Goal: Task Accomplishment & Management: Understand process/instructions

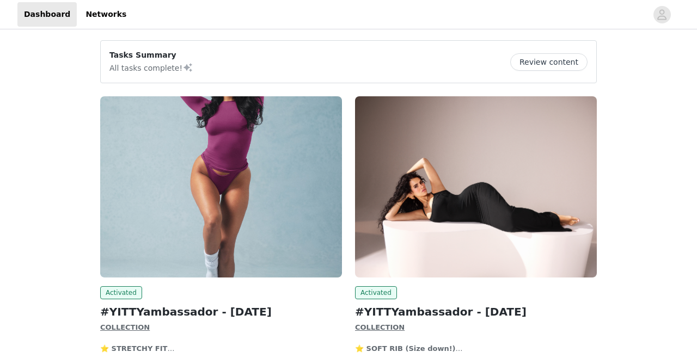
scroll to position [93, 0]
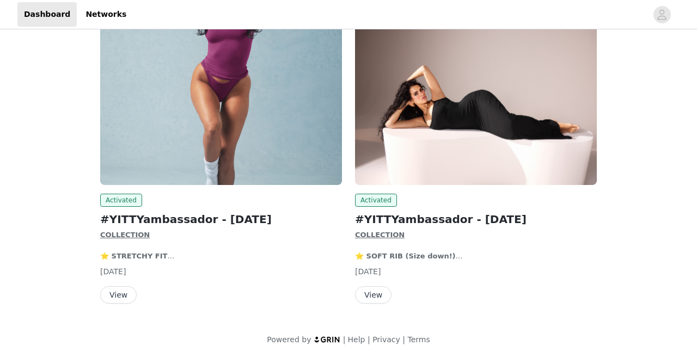
click at [381, 227] on h2 "#YITTYambassador - [DATE]" at bounding box center [476, 219] width 242 height 16
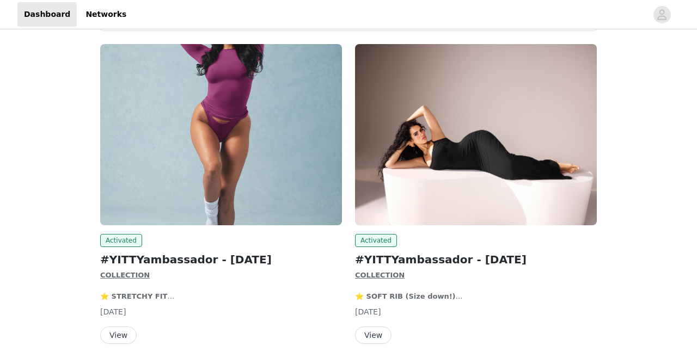
click at [379, 261] on h2 "#YITTYambassador - [DATE]" at bounding box center [476, 259] width 242 height 16
click at [370, 333] on button "View" at bounding box center [373, 335] width 36 height 17
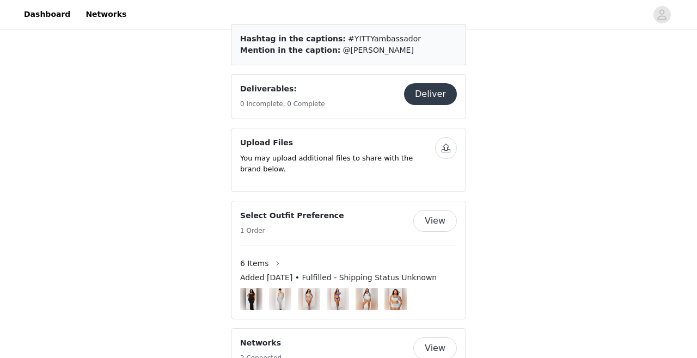
scroll to position [645, 0]
click at [436, 96] on button "Deliver" at bounding box center [430, 94] width 53 height 22
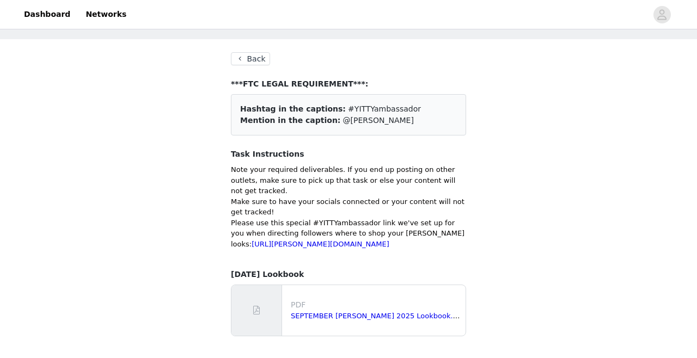
scroll to position [51, 0]
click at [231, 52] on button "Back" at bounding box center [250, 58] width 39 height 13
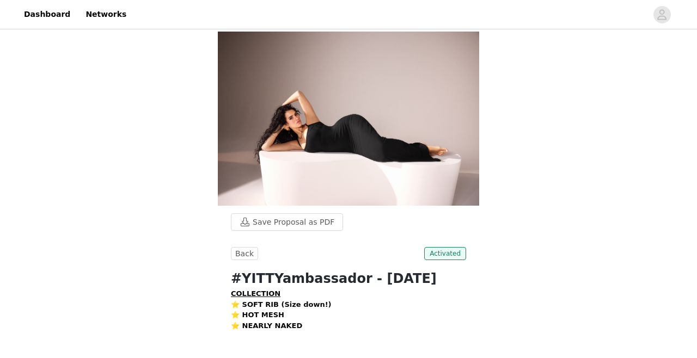
scroll to position [51, 0]
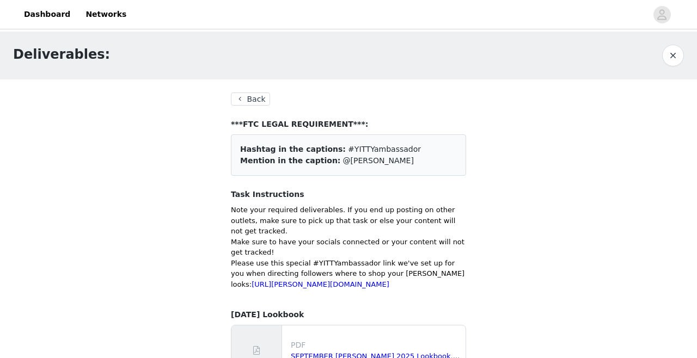
click at [236, 101] on button "Back" at bounding box center [250, 99] width 39 height 13
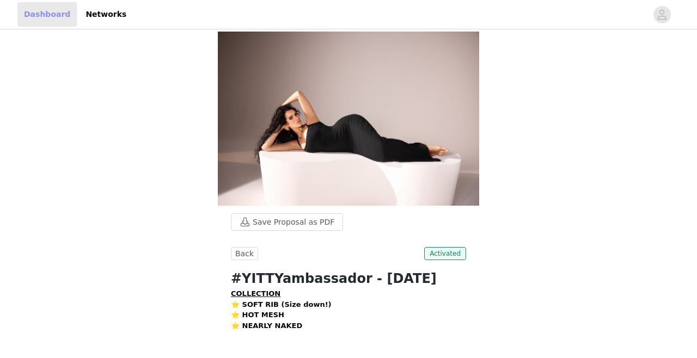
click at [29, 11] on link "Dashboard" at bounding box center [46, 14] width 59 height 24
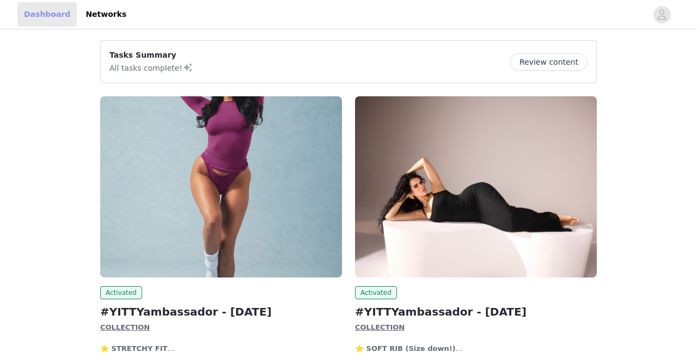
scroll to position [93, 0]
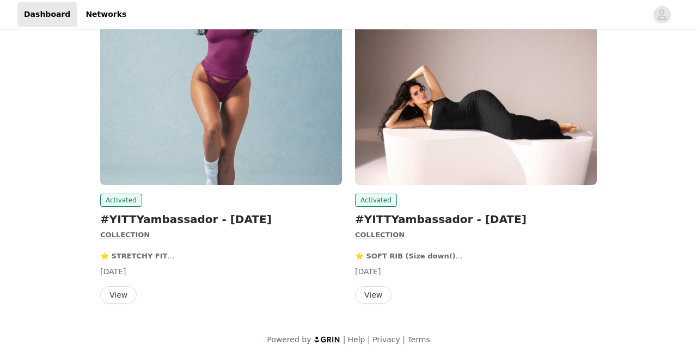
click at [370, 292] on button "View" at bounding box center [373, 294] width 36 height 17
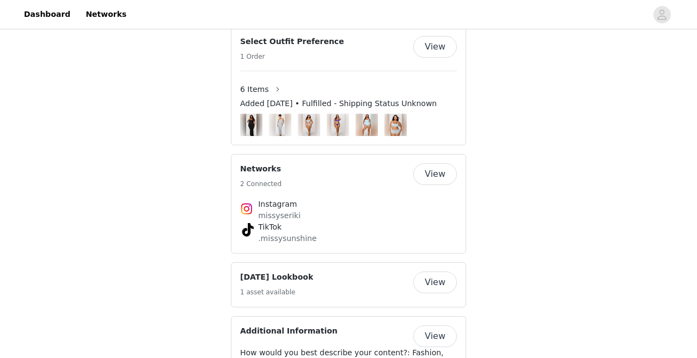
scroll to position [93, 0]
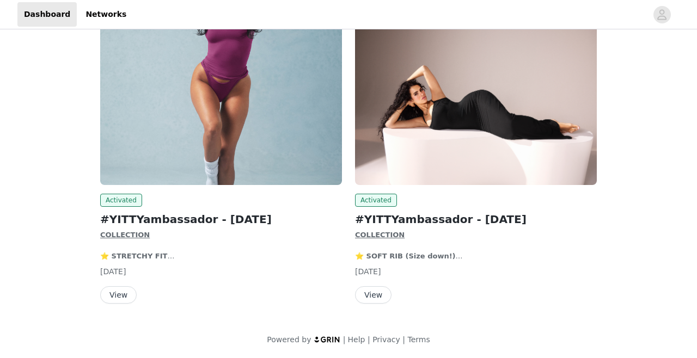
click at [121, 291] on button "View" at bounding box center [118, 294] width 36 height 17
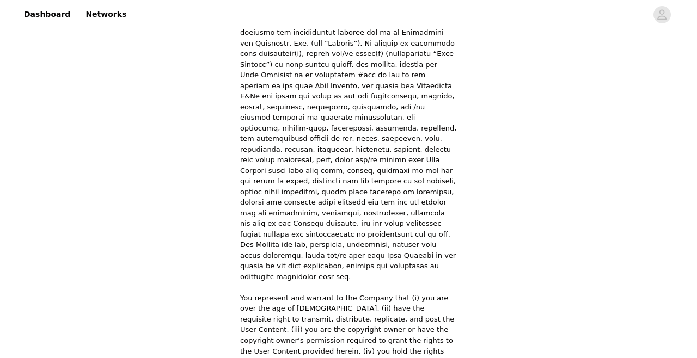
scroll to position [1019, 0]
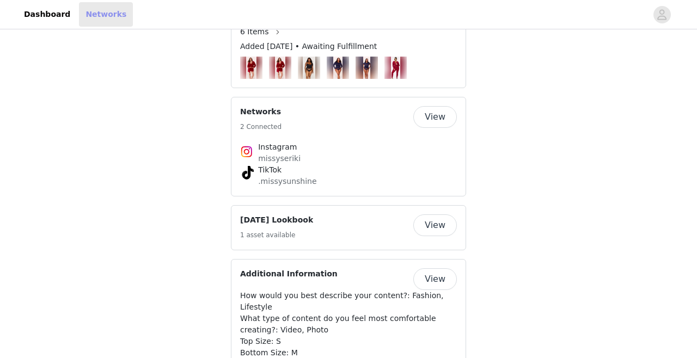
click at [103, 19] on link "Networks" at bounding box center [106, 14] width 54 height 24
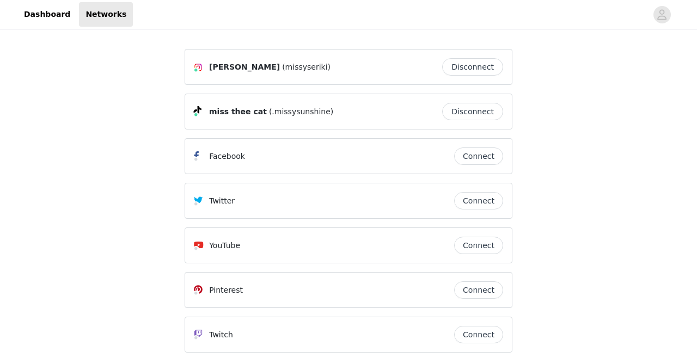
click at [189, 199] on div "Twitter Connect" at bounding box center [348, 201] width 328 height 36
click at [41, 13] on link "Dashboard" at bounding box center [46, 14] width 59 height 24
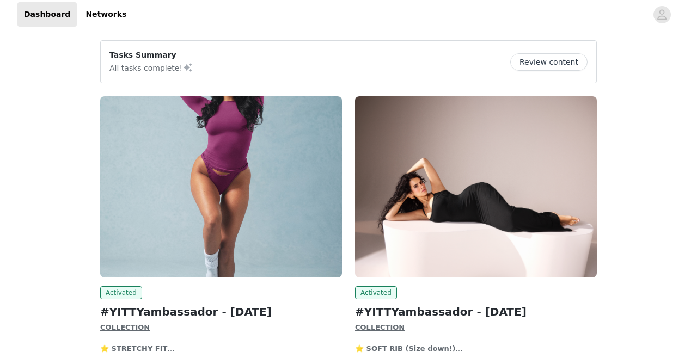
click at [562, 66] on button "Review content" at bounding box center [548, 61] width 77 height 17
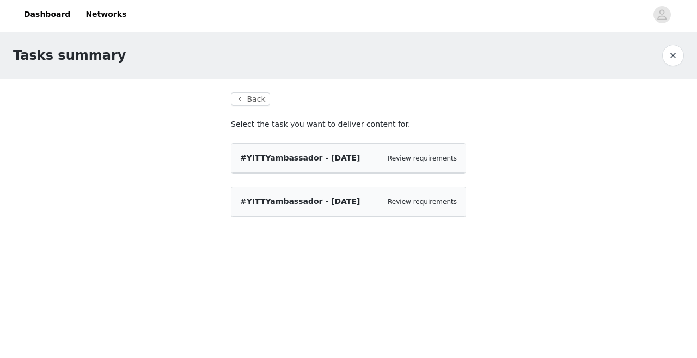
click at [336, 204] on span "#YITTYambassador - [DATE]" at bounding box center [300, 201] width 120 height 9
click at [409, 204] on link "Review requirements" at bounding box center [421, 202] width 69 height 8
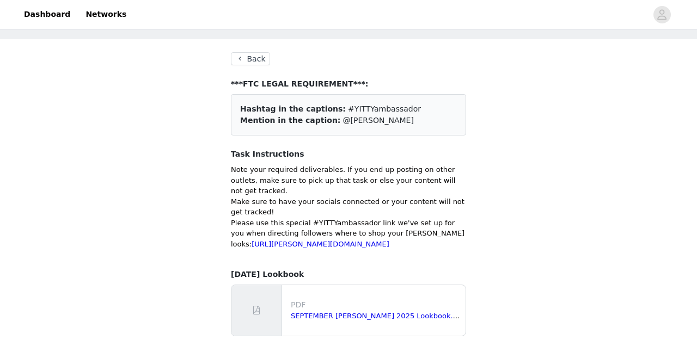
scroll to position [51, 0]
